Goal: Task Accomplishment & Management: Use online tool/utility

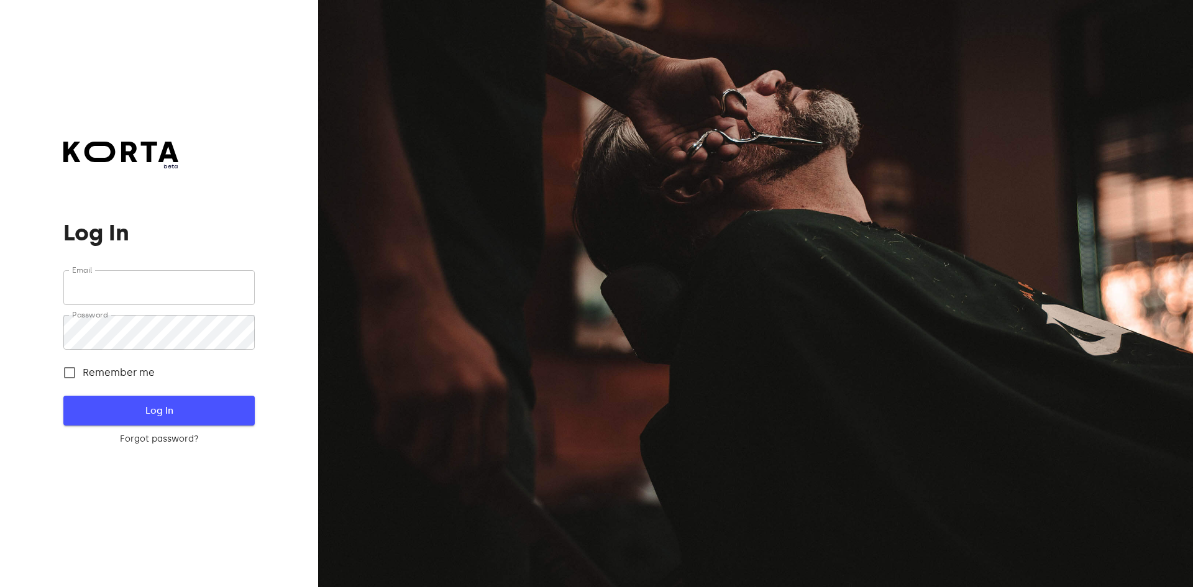
type input "[EMAIL_ADDRESS][DOMAIN_NAME]"
click at [168, 405] on span "Log In" at bounding box center [158, 411] width 151 height 16
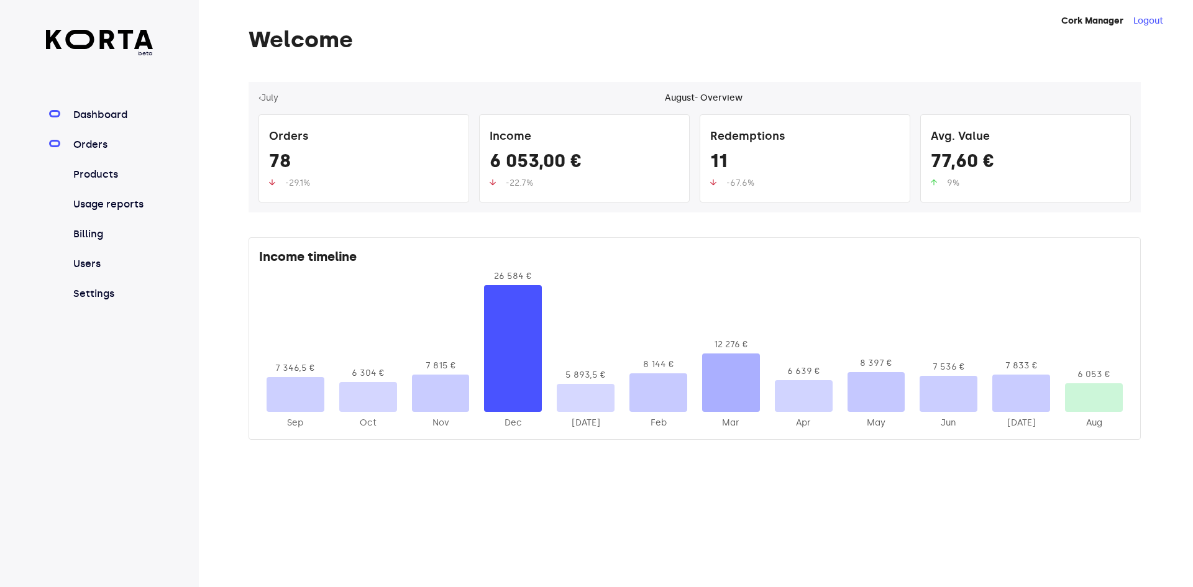
click at [111, 143] on link "Orders" at bounding box center [112, 144] width 83 height 15
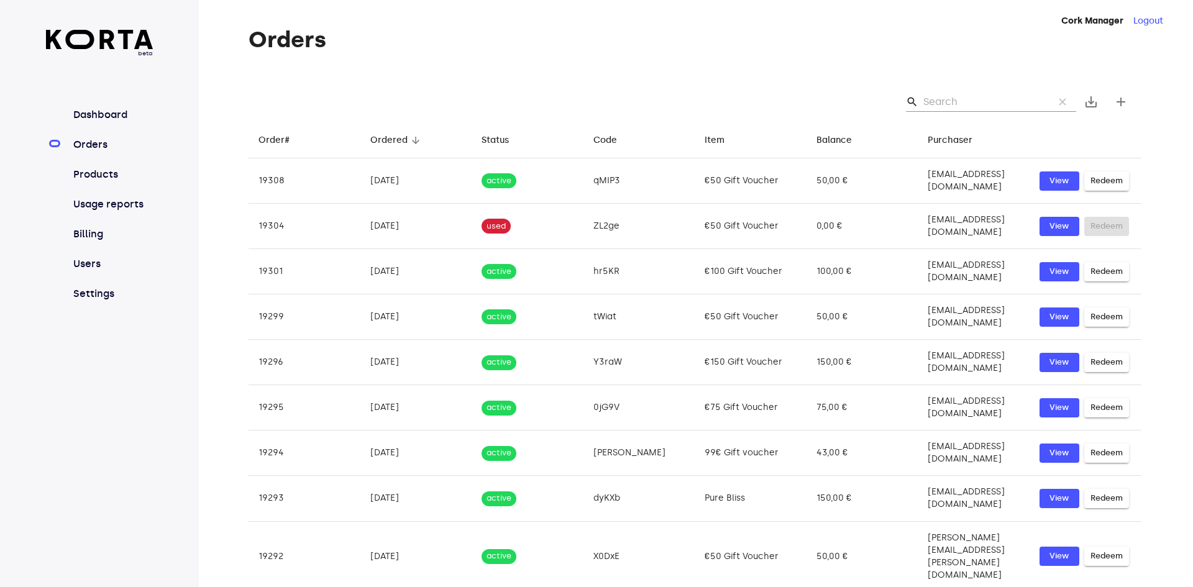
click at [970, 100] on input "Search" at bounding box center [983, 102] width 121 height 20
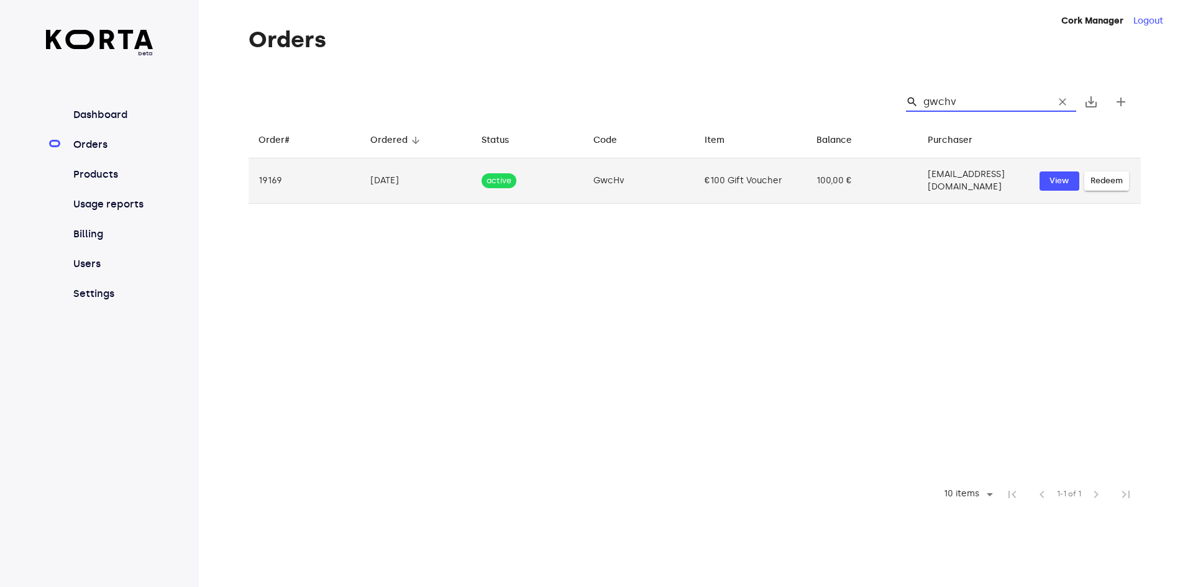
type input "gwchv"
click at [1094, 176] on span "Redeem" at bounding box center [1106, 181] width 32 height 14
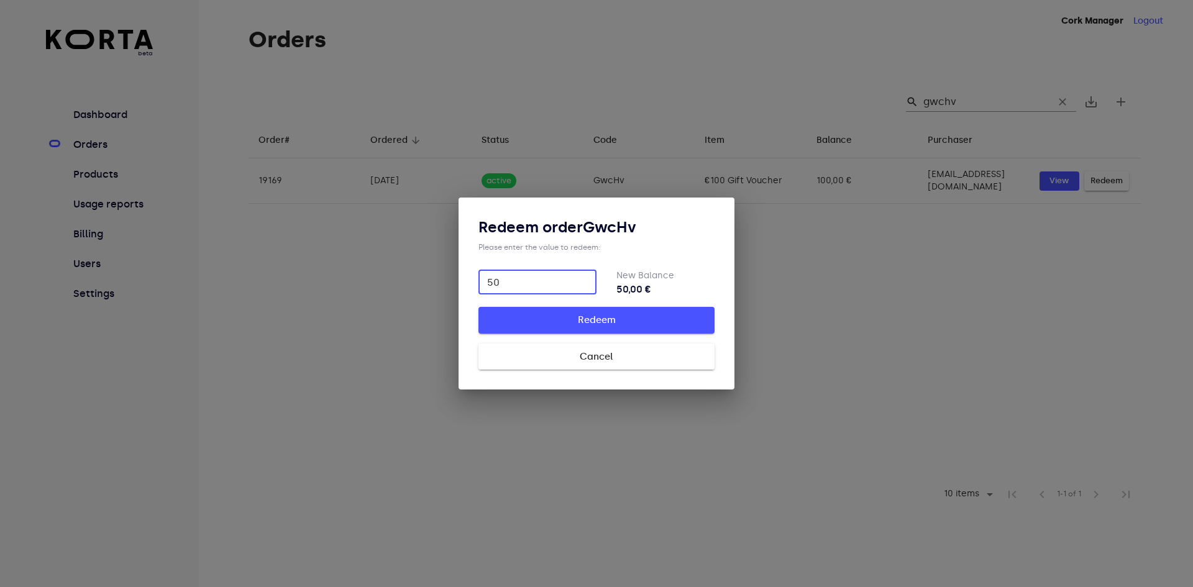
type input "50"
click at [478, 307] on button "Redeem" at bounding box center [596, 320] width 236 height 26
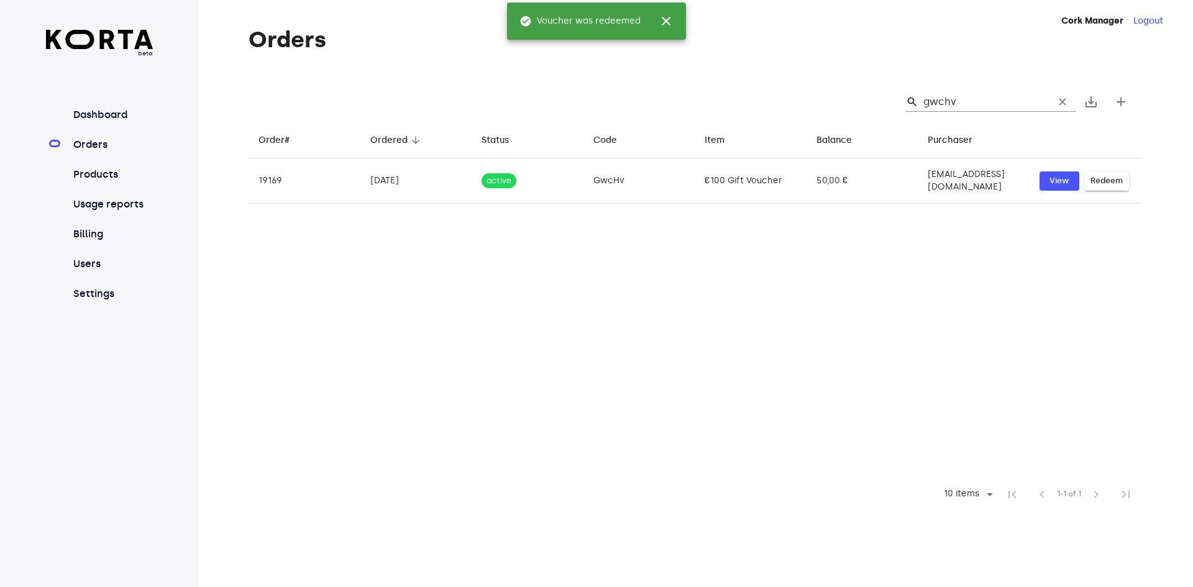
click at [18, 4] on div "beta Dashboard Orders Products Usage reports Billing Users Settings" at bounding box center [99, 293] width 199 height 587
click at [951, 104] on input "gwchv" at bounding box center [983, 102] width 121 height 20
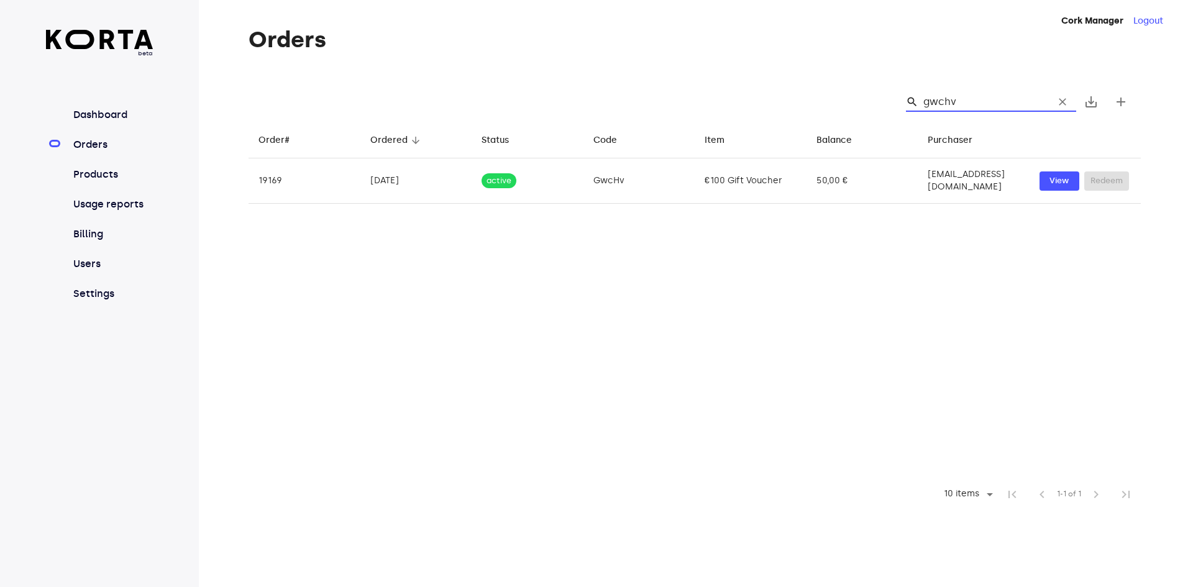
type input "o"
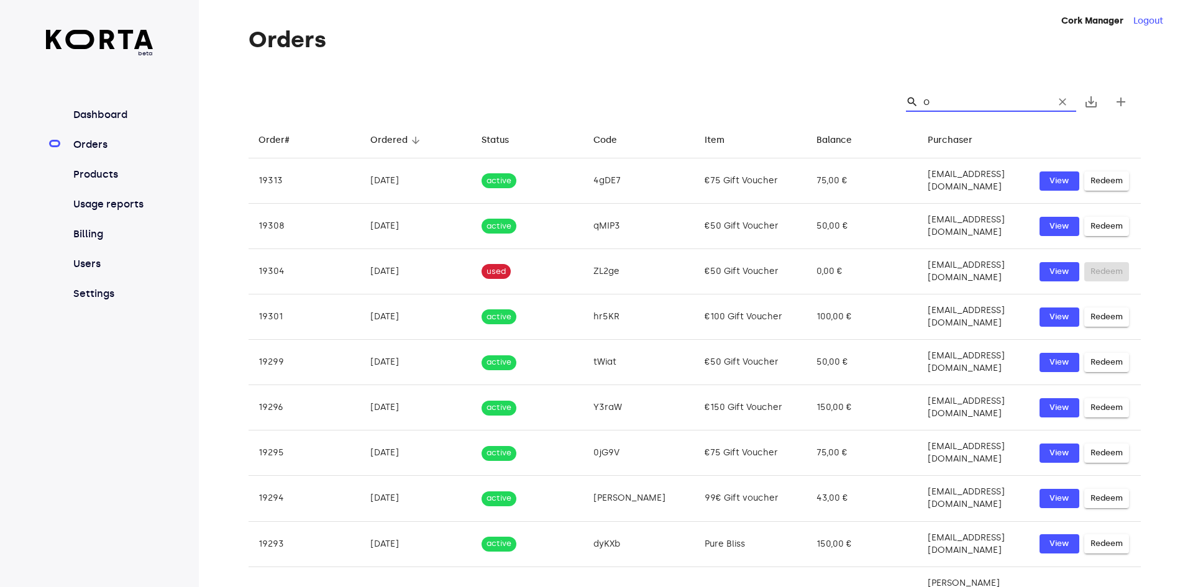
click at [951, 104] on input "o" at bounding box center [983, 102] width 121 height 20
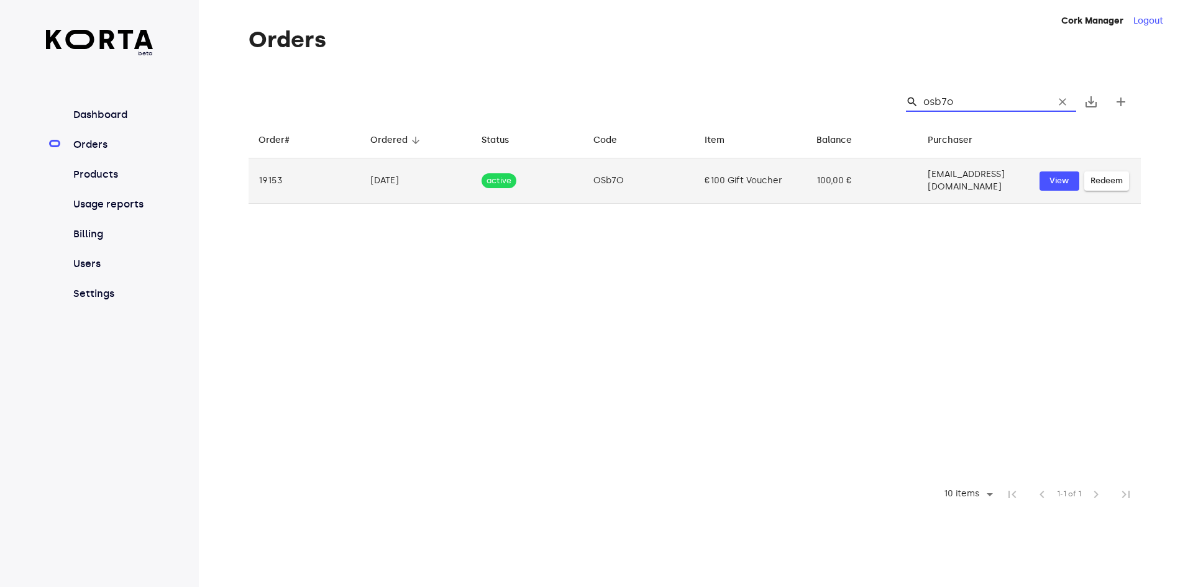
type input "osb7o"
click at [1103, 178] on span "Redeem" at bounding box center [1106, 181] width 32 height 14
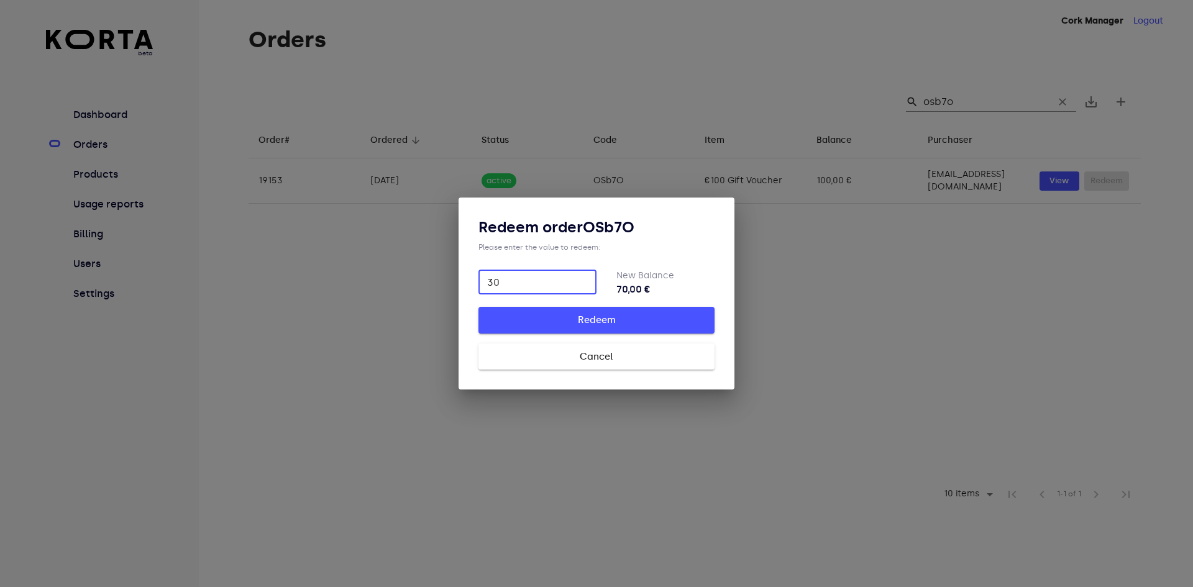
type input "30"
click at [626, 316] on span "Redeem" at bounding box center [596, 320] width 196 height 16
